Goal: Feedback & Contribution: Submit feedback/report problem

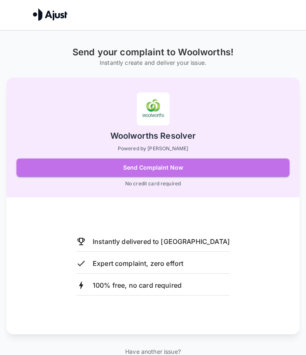
click at [209, 165] on button "Send Complaint Now" at bounding box center [152, 167] width 273 height 18
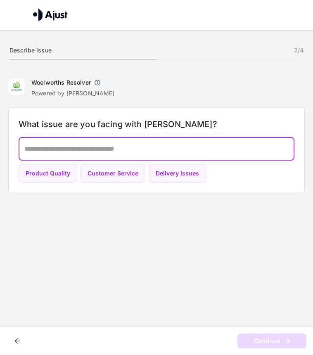
click at [190, 149] on textarea at bounding box center [156, 148] width 264 height 9
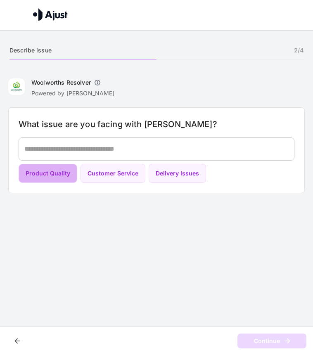
click at [70, 174] on button "Product Quality" at bounding box center [48, 173] width 59 height 19
type textarea "**********"
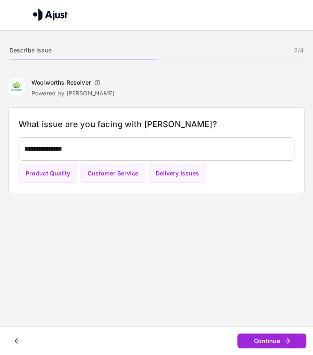
click at [262, 341] on button "Continue" at bounding box center [271, 340] width 69 height 15
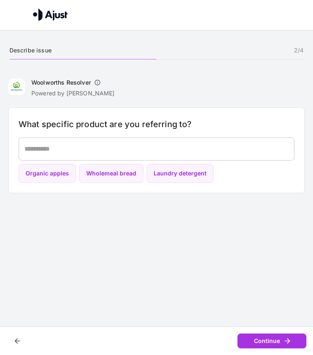
click at [197, 149] on textarea at bounding box center [156, 148] width 264 height 9
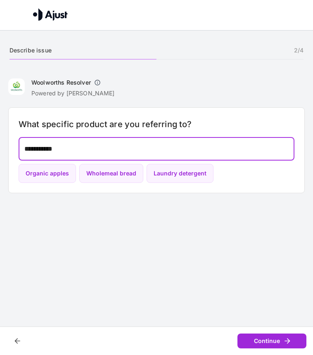
type textarea "**********"
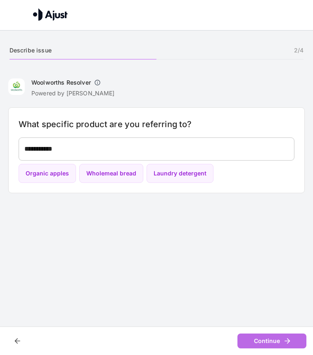
click at [269, 344] on button "Continue" at bounding box center [271, 340] width 69 height 15
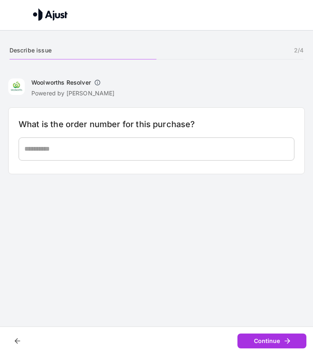
click at [178, 149] on textarea at bounding box center [156, 148] width 264 height 9
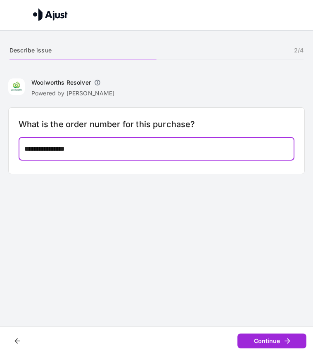
type textarea "**********"
click at [275, 342] on button "Continue" at bounding box center [271, 340] width 69 height 15
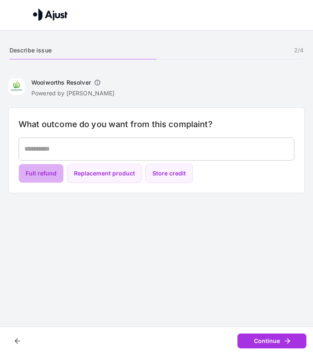
click at [53, 175] on button "Full refund" at bounding box center [41, 173] width 45 height 19
type textarea "**********"
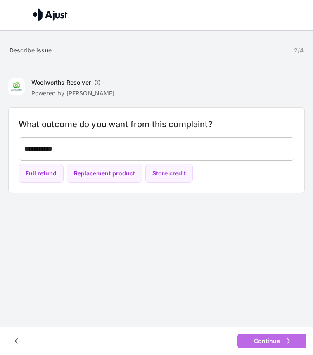
click at [280, 339] on button "Continue" at bounding box center [271, 340] width 69 height 15
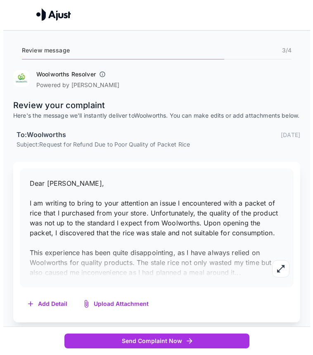
scroll to position [9, 0]
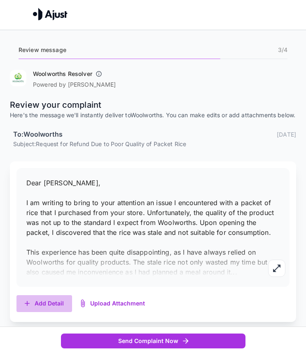
click at [53, 304] on button "Add Detail" at bounding box center [44, 303] width 56 height 17
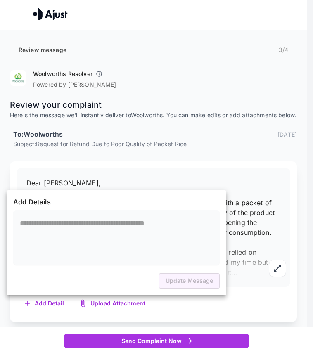
click at [240, 181] on div at bounding box center [156, 177] width 313 height 355
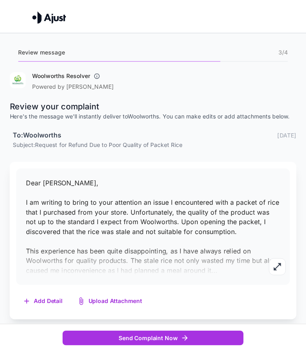
scroll to position [0, 0]
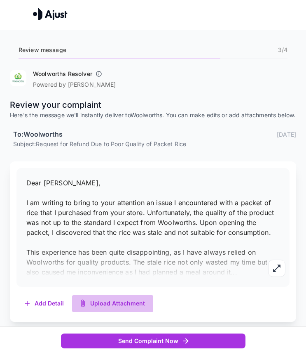
click at [114, 311] on button "Upload Attachment" at bounding box center [112, 303] width 81 height 17
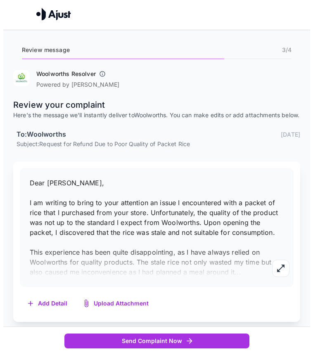
scroll to position [9, 0]
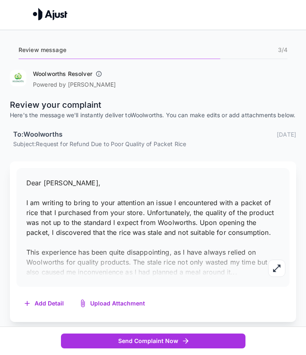
click at [54, 302] on button "Add Detail" at bounding box center [44, 303] width 56 height 17
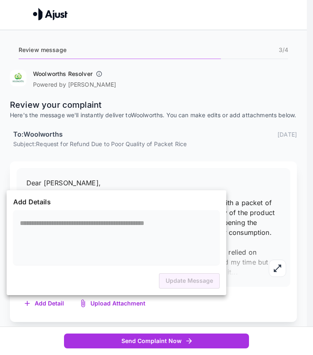
click at [256, 298] on div at bounding box center [156, 177] width 313 height 355
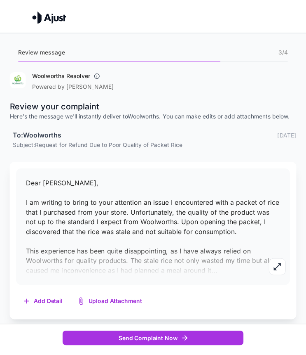
scroll to position [0, 0]
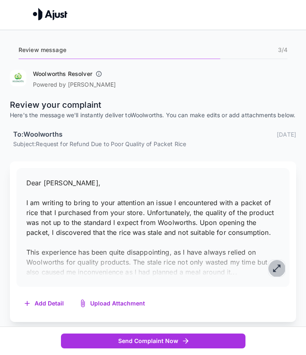
click at [279, 273] on icon "button" at bounding box center [277, 268] width 10 height 10
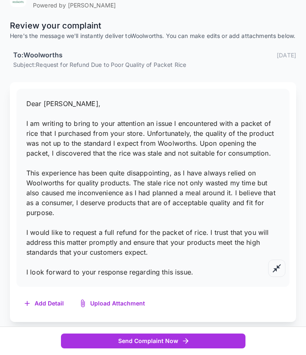
scroll to position [86, 0]
click at [277, 269] on icon "button" at bounding box center [277, 268] width 8 height 8
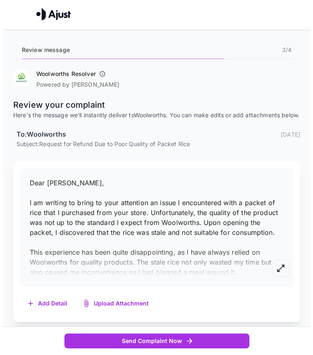
scroll to position [9, 0]
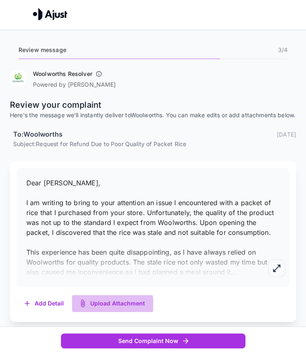
click at [108, 304] on button "Upload Attachment" at bounding box center [112, 303] width 81 height 17
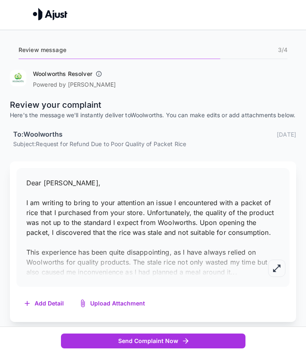
click at [37, 304] on button "Add Detail" at bounding box center [44, 303] width 56 height 17
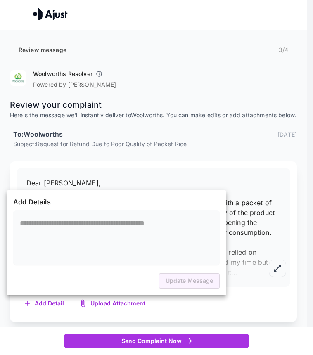
click at [91, 221] on textarea at bounding box center [116, 237] width 193 height 38
click at [219, 176] on div at bounding box center [156, 177] width 313 height 355
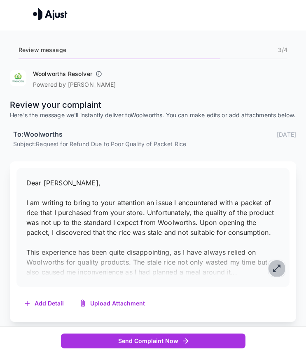
click at [280, 274] on button "button" at bounding box center [276, 267] width 17 height 17
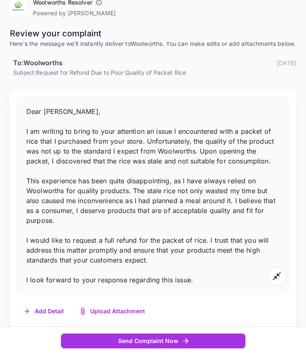
scroll to position [74, 0]
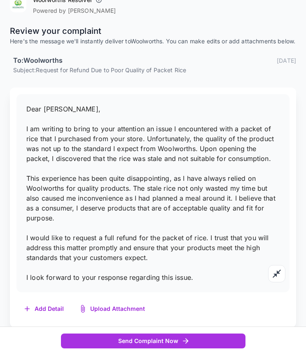
click at [178, 281] on span "Dear [PERSON_NAME], I am writing to bring to your attention an issue I encounte…" at bounding box center [150, 193] width 249 height 176
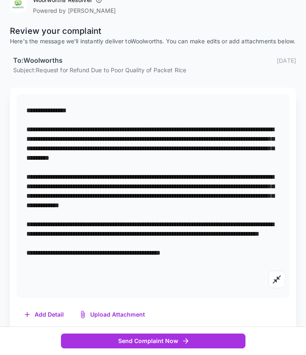
scroll to position [0, 0]
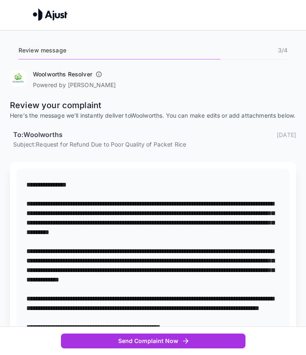
click at [178, 283] on textarea "**********" at bounding box center [153, 270] width 254 height 180
click at [233, 183] on div "**********" at bounding box center [152, 270] width 273 height 204
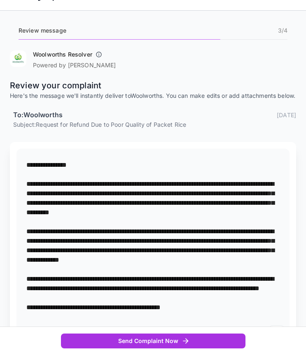
scroll to position [20, 0]
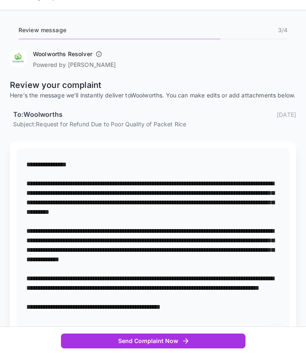
drag, startPoint x: 196, startPoint y: 210, endPoint x: 195, endPoint y: 200, distance: 9.5
click at [195, 200] on textarea "**********" at bounding box center [153, 250] width 254 height 180
type textarea "**********"
click at [98, 55] on icon "button" at bounding box center [99, 54] width 7 height 7
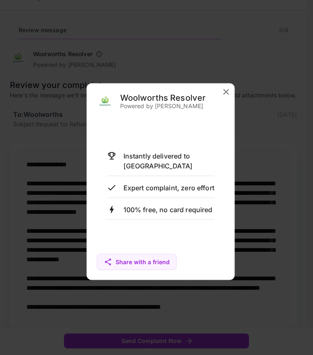
click at [223, 91] on icon "close" at bounding box center [226, 92] width 10 height 10
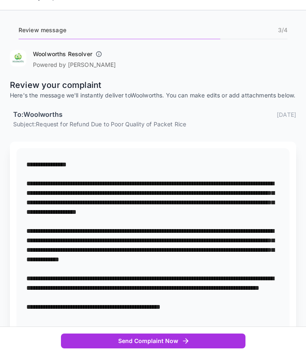
scroll to position [0, 0]
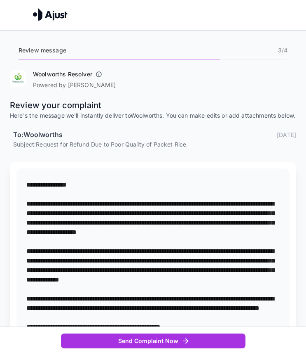
click at [54, 16] on img at bounding box center [50, 14] width 35 height 12
